Goal: Find specific page/section: Find specific page/section

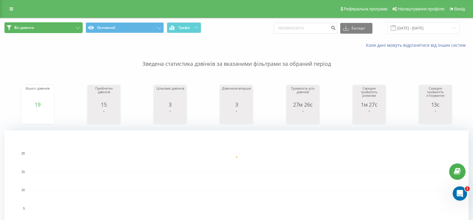
click at [78, 25] on button "Всі дзвінки" at bounding box center [43, 27] width 78 height 11
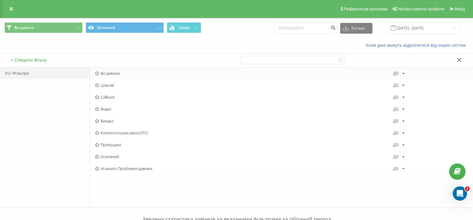
click at [105, 73] on span "Всі дзвінки" at bounding box center [244, 73] width 298 height 4
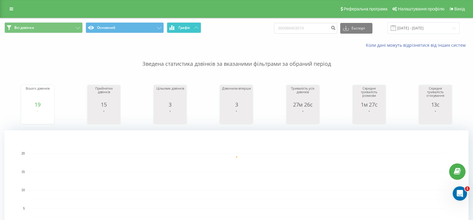
click at [188, 28] on span "Графік" at bounding box center [184, 28] width 12 height 4
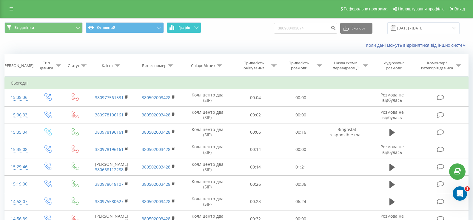
click at [185, 24] on button "Графік" at bounding box center [184, 27] width 34 height 11
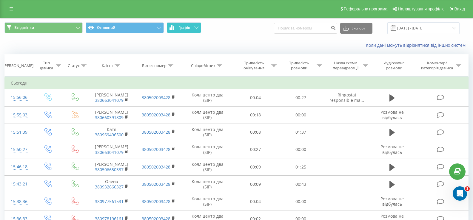
click at [195, 27] on icon at bounding box center [196, 28] width 4 height 2
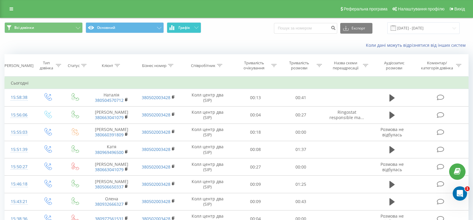
click at [186, 27] on span "Графік" at bounding box center [184, 28] width 12 height 4
